Goal: Information Seeking & Learning: Learn about a topic

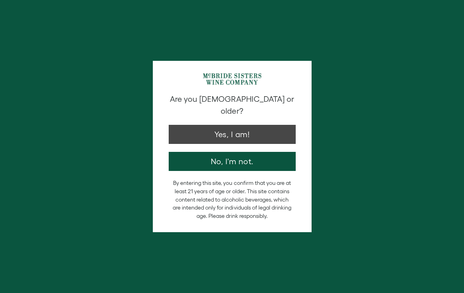
click at [229, 125] on button "Yes, I am!" at bounding box center [232, 134] width 127 height 19
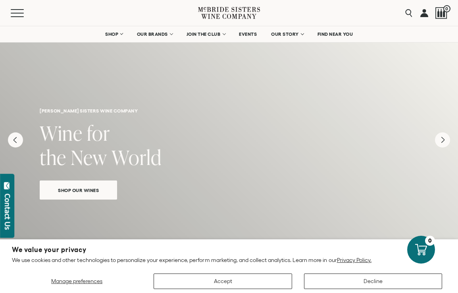
click at [229, 122] on h2 "Wine for the New World" at bounding box center [229, 146] width 379 height 48
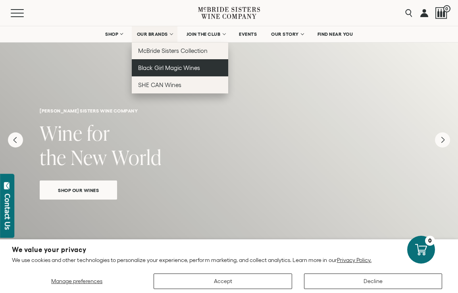
click at [155, 70] on span "Black Girl Magic Wines" at bounding box center [169, 67] width 62 height 7
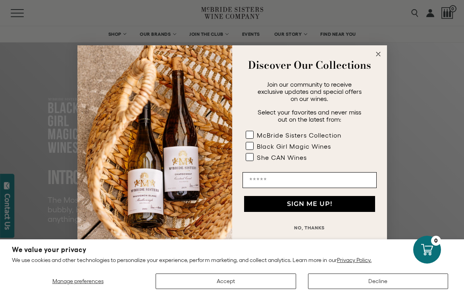
click at [377, 54] on circle "Close dialog" at bounding box center [378, 54] width 9 height 9
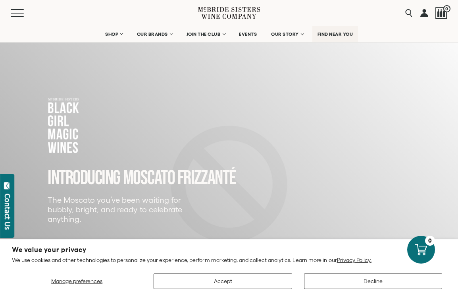
click at [333, 33] on span "FIND NEAR YOU" at bounding box center [336, 34] width 36 height 6
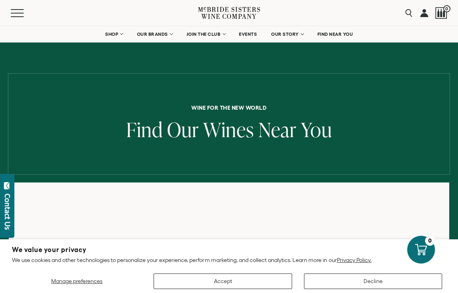
click at [263, 283] on button "Accept" at bounding box center [223, 280] width 138 height 15
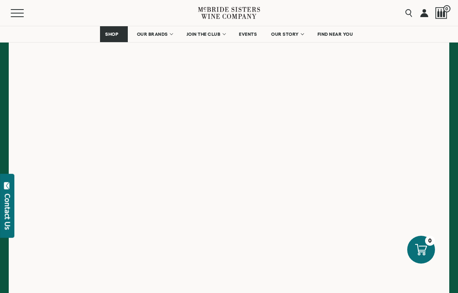
scroll to position [144, 0]
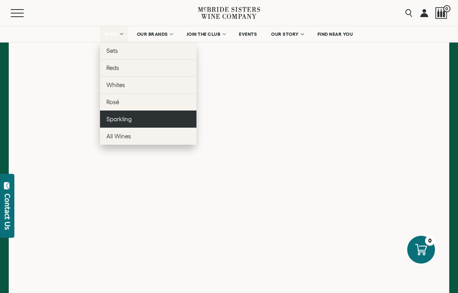
click at [112, 120] on span "Sparkling" at bounding box center [118, 119] width 25 height 7
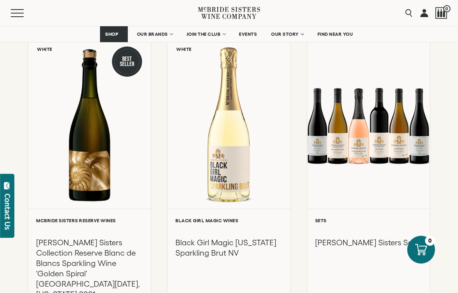
scroll to position [321, 0]
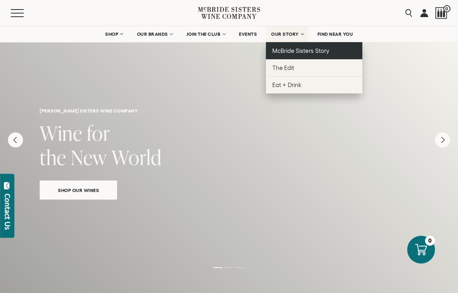
click at [286, 52] on span "McBride Sisters Story" at bounding box center [301, 50] width 57 height 7
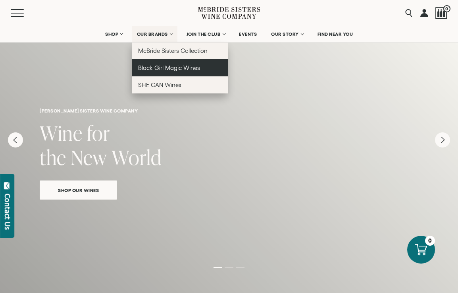
click at [149, 70] on span "Black Girl Magic Wines" at bounding box center [169, 67] width 62 height 7
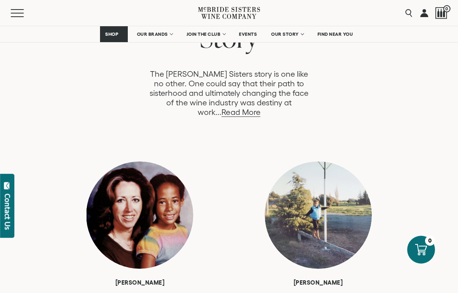
scroll to position [479, 0]
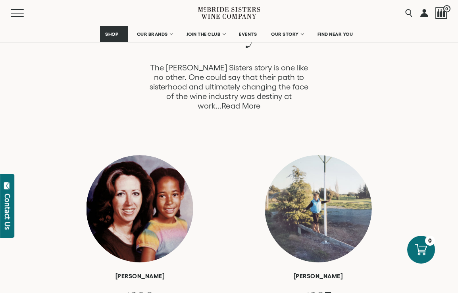
click at [260, 101] on link "Read More" at bounding box center [241, 105] width 39 height 9
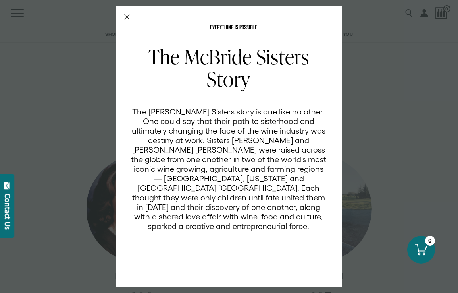
click at [125, 16] on line "Close Modal" at bounding box center [127, 17] width 5 height 5
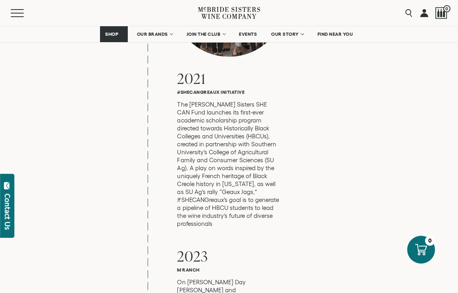
scroll to position [3148, 0]
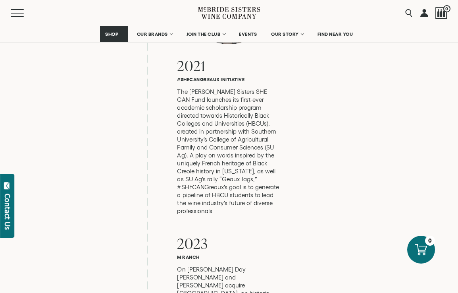
drag, startPoint x: 457, startPoint y: 202, endPoint x: 454, endPoint y: 216, distance: 14.6
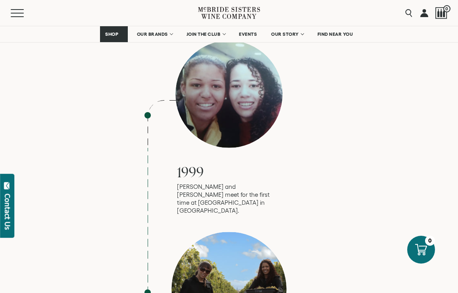
scroll to position [764, 0]
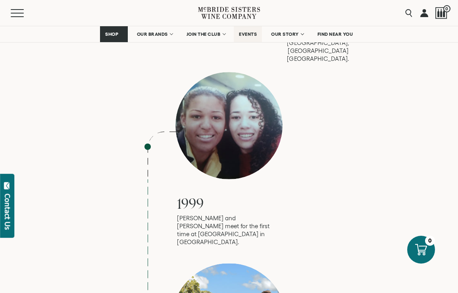
click at [246, 33] on span "EVENTS" at bounding box center [248, 34] width 18 height 6
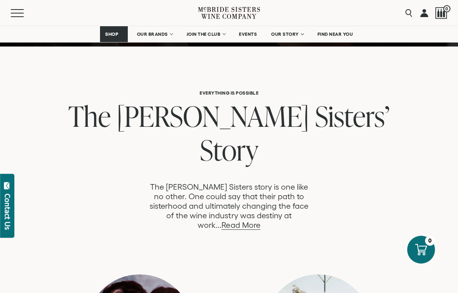
scroll to position [0, 0]
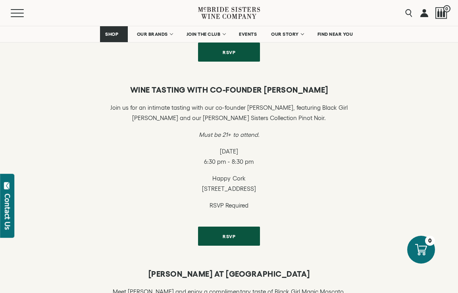
scroll to position [392, 0]
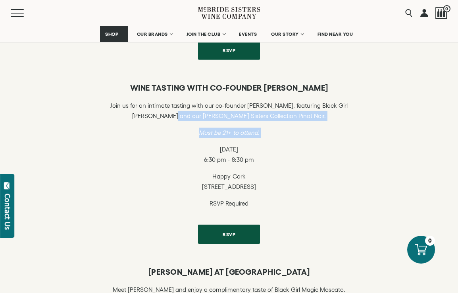
drag, startPoint x: 457, startPoint y: 104, endPoint x: 445, endPoint y: 144, distance: 41.1
click at [445, 144] on div "WINE TASTING WITH CO-FOUNDER ROBIN MCBRIDE Join us for an intimate tasting with…" at bounding box center [229, 163] width 458 height 184
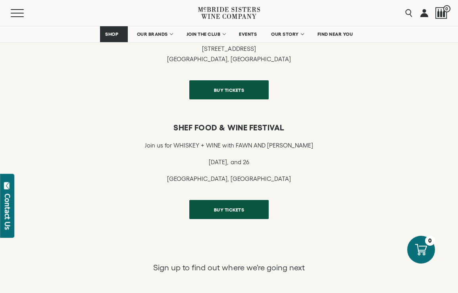
scroll to position [561, 0]
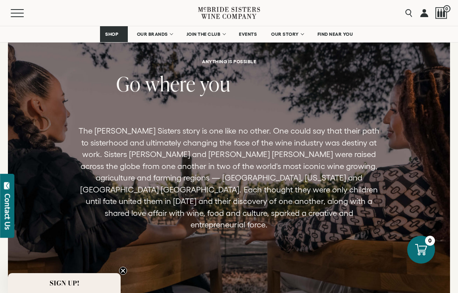
scroll to position [1738, 0]
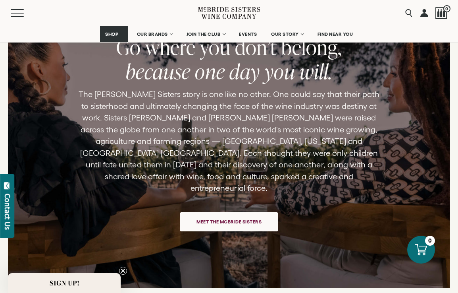
click at [215, 214] on span "Meet the McBride Sisters" at bounding box center [229, 221] width 93 height 15
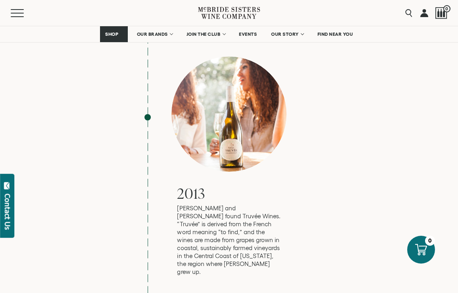
scroll to position [1622, 0]
